Goal: Task Accomplishment & Management: Manage account settings

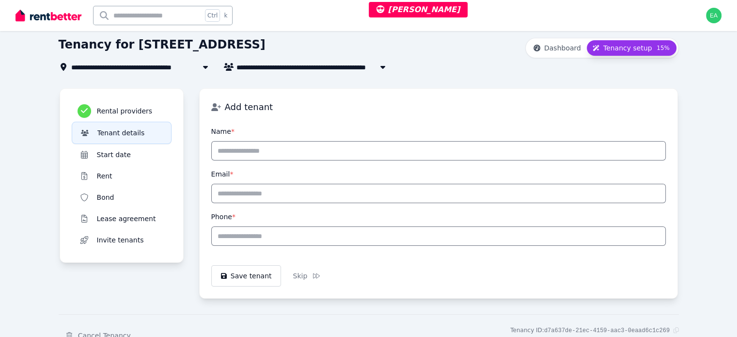
scroll to position [88, 0]
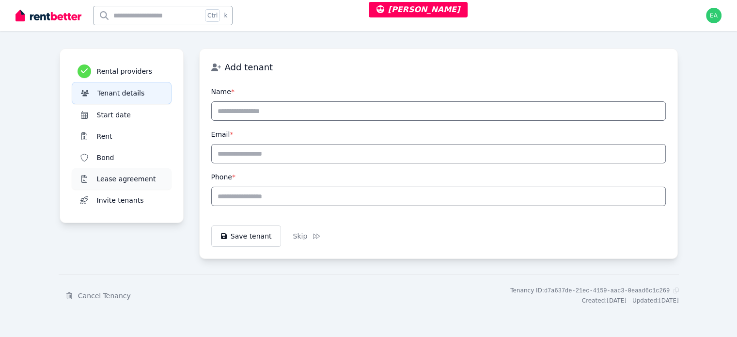
click at [97, 174] on h3 "Lease agreement" at bounding box center [131, 179] width 69 height 10
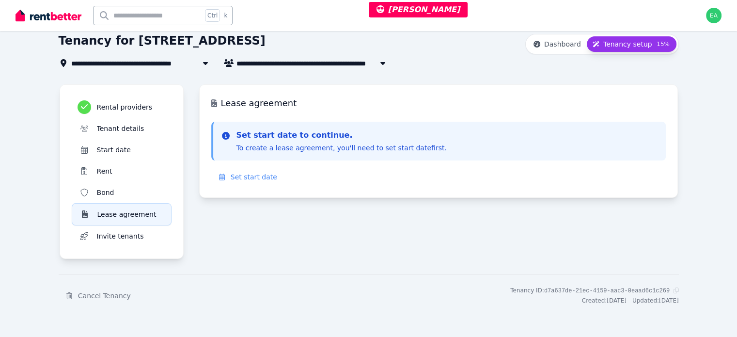
scroll to position [0, 0]
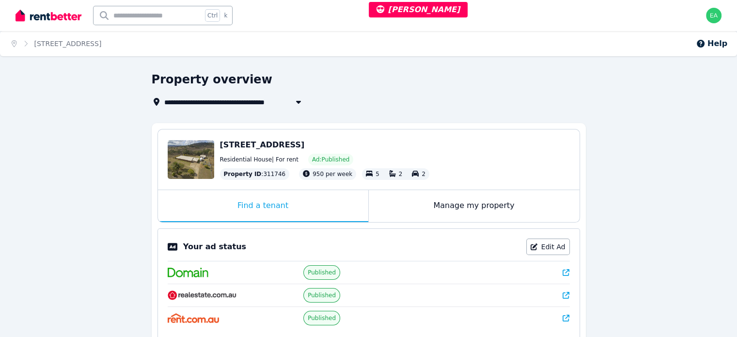
scroll to position [97, 0]
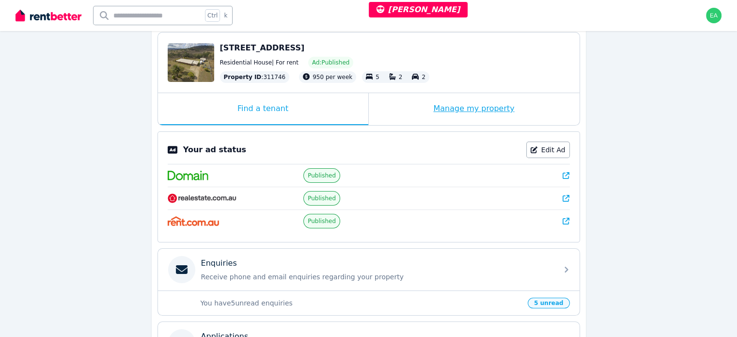
click at [401, 113] on div "Manage my property" at bounding box center [474, 109] width 211 height 32
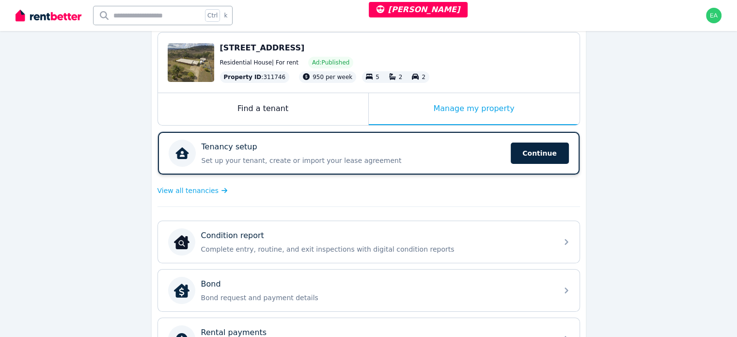
click at [410, 158] on p "Set up your tenant, create or import your lease agreement" at bounding box center [353, 161] width 303 height 10
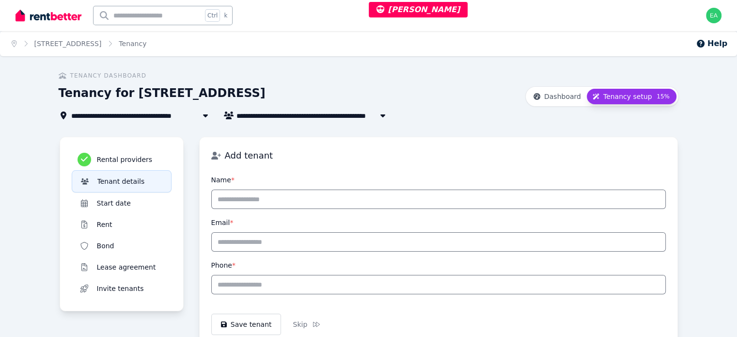
scroll to position [88, 0]
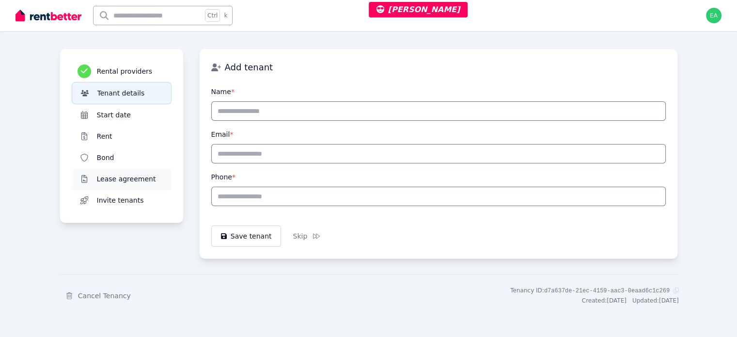
click at [97, 180] on h3 "Lease agreement" at bounding box center [131, 179] width 69 height 10
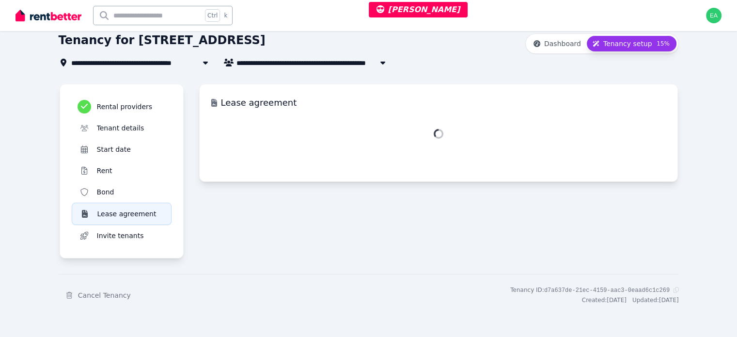
scroll to position [52, 0]
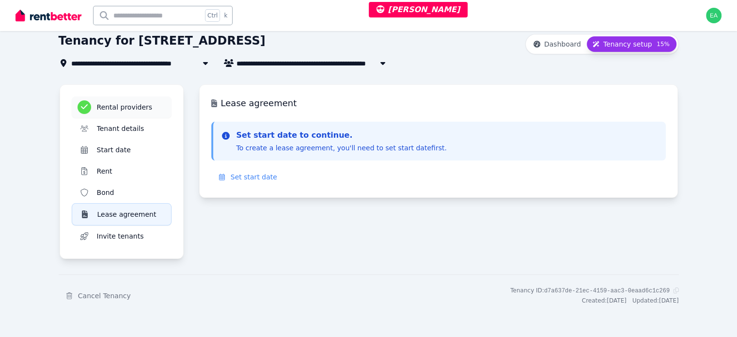
click at [97, 110] on h3 "Rental providers" at bounding box center [131, 107] width 69 height 10
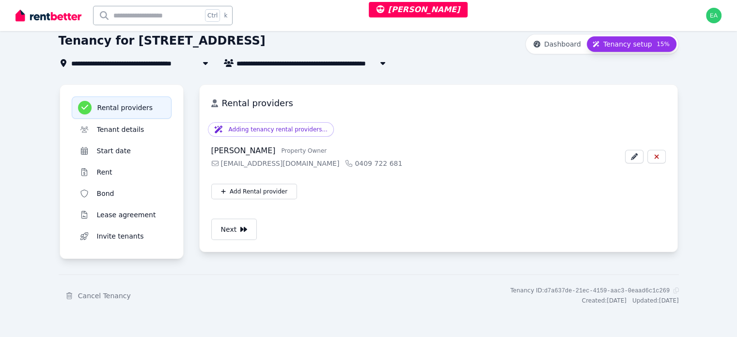
click at [128, 63] on span "[STREET_ADDRESS]" at bounding box center [111, 63] width 81 height 12
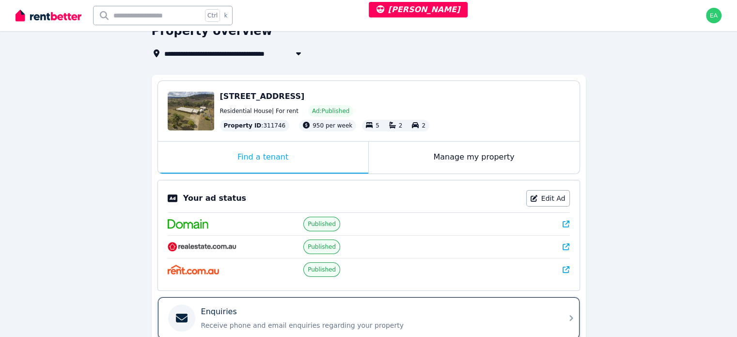
scroll to position [145, 0]
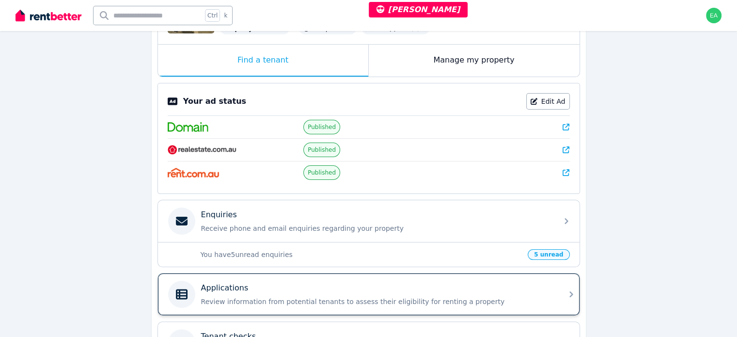
click at [476, 287] on div "Applications" at bounding box center [376, 288] width 351 height 12
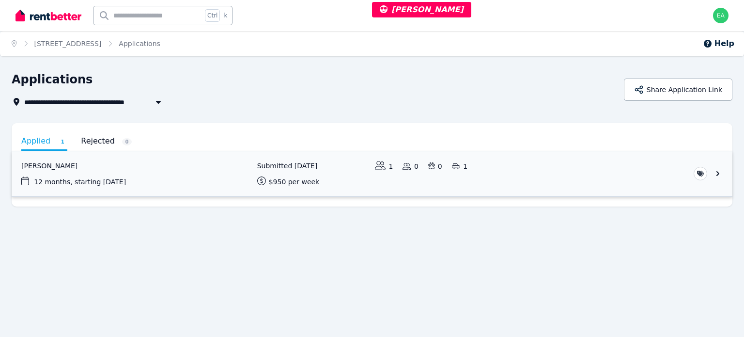
click at [720, 172] on link "View application: Deejay Egan" at bounding box center [372, 173] width 721 height 45
